Goal: Check status: Check status

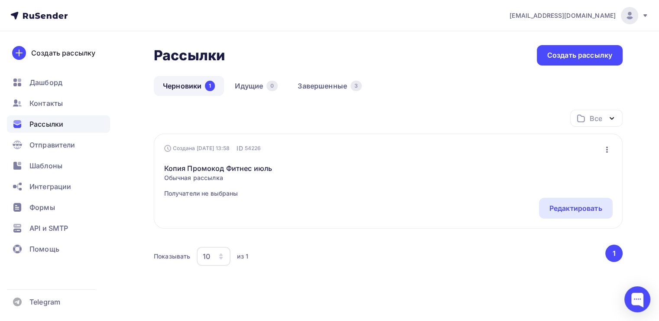
click at [61, 116] on div "Рассылки" at bounding box center [58, 123] width 103 height 17
click at [203, 89] on link "Черновики 1" at bounding box center [189, 86] width 70 height 20
click at [332, 84] on link "Завершенные 3" at bounding box center [330, 86] width 82 height 20
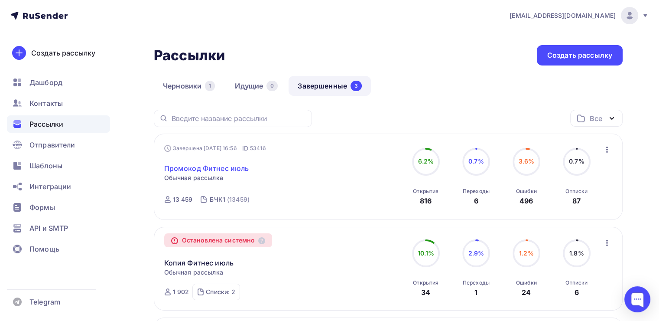
click at [210, 170] on link "Промокод Фитнес июль" at bounding box center [206, 168] width 85 height 10
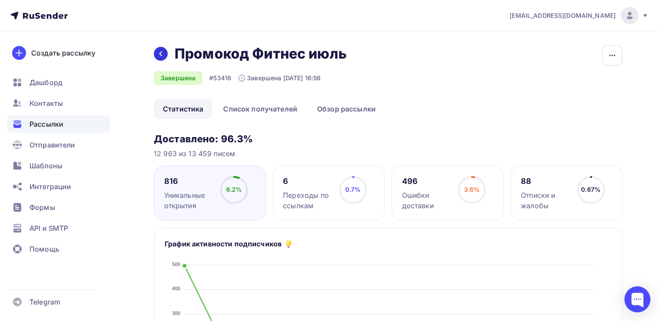
click at [166, 49] on div "Назад Промокод Фитнес июль Промокод [GEOGRAPHIC_DATA] июль" at bounding box center [253, 53] width 199 height 17
click at [158, 51] on icon at bounding box center [160, 53] width 7 height 7
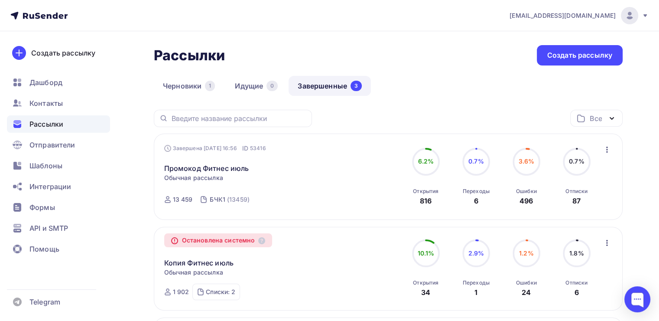
click at [595, 15] on span "[EMAIL_ADDRESS][DOMAIN_NAME]" at bounding box center [563, 15] width 106 height 9
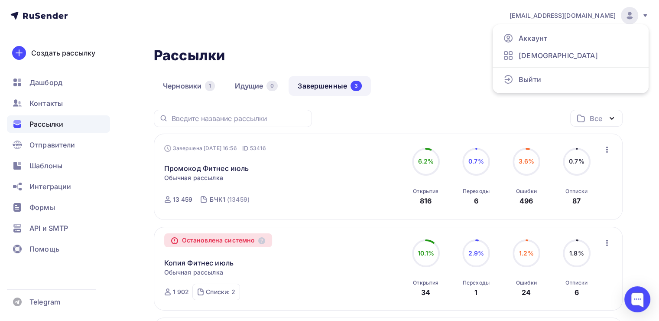
drag, startPoint x: 353, startPoint y: 20, endPoint x: 203, endPoint y: 0, distance: 151.2
click at [352, 19] on nav "[EMAIL_ADDRESS][DOMAIN_NAME] Аккаунт Тарифы Выйти Создать рассылку [GEOGRAPHIC_…" at bounding box center [329, 15] width 659 height 31
